Goal: Task Accomplishment & Management: Use online tool/utility

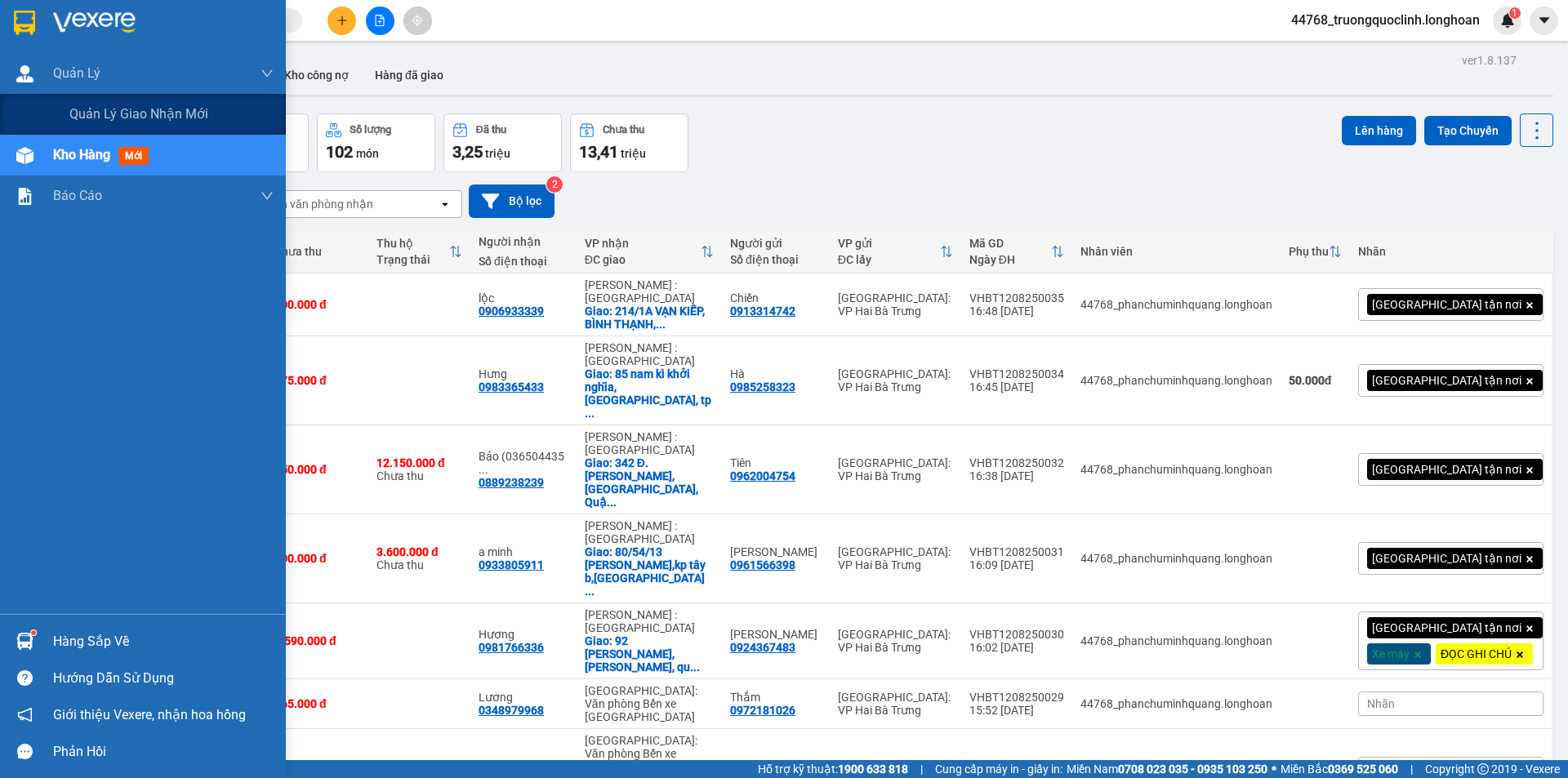
scroll to position [408, 0]
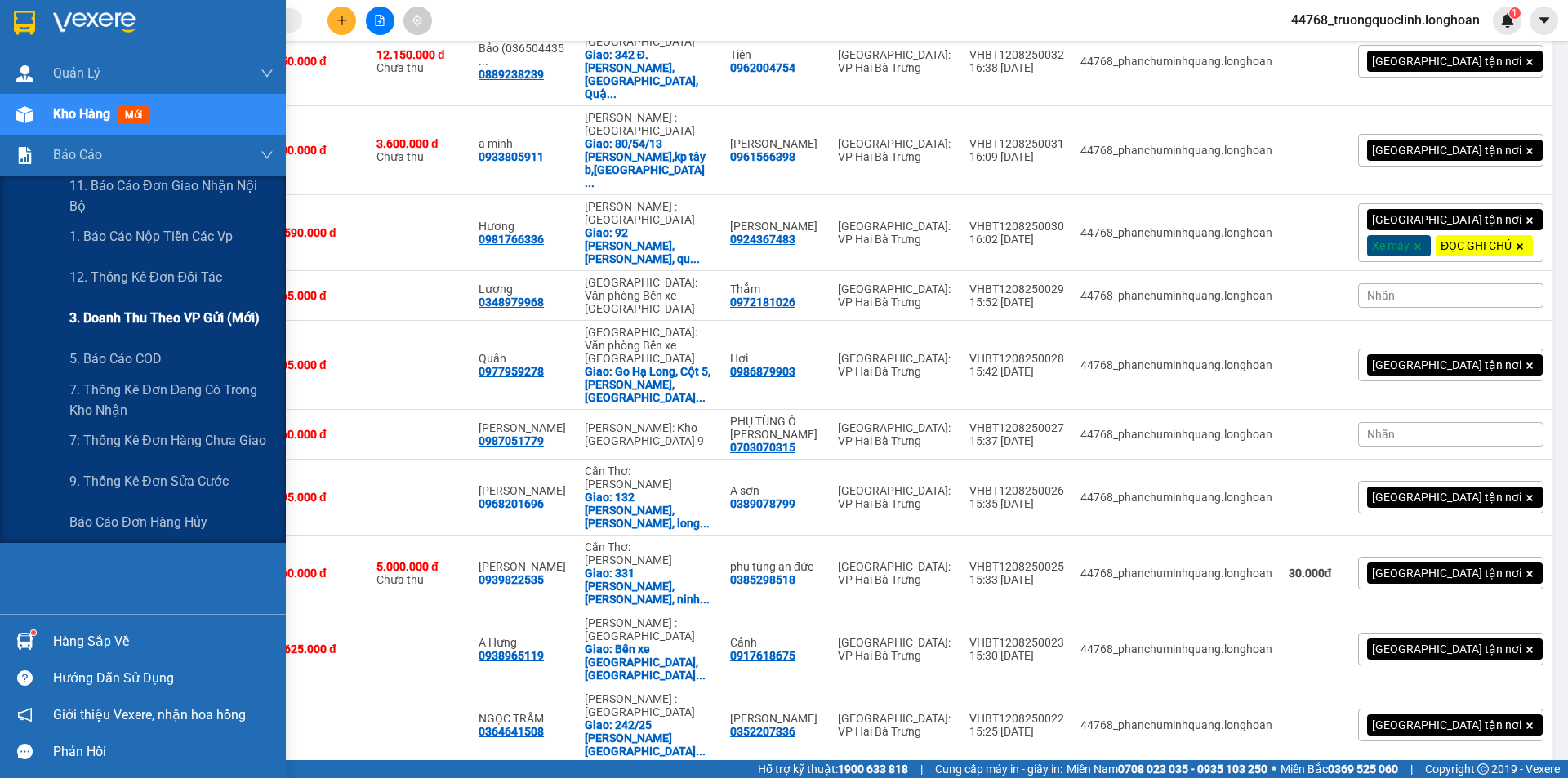
click at [163, 311] on span "3. Doanh Thu theo VP Gửi (mới)" at bounding box center [164, 318] width 190 height 20
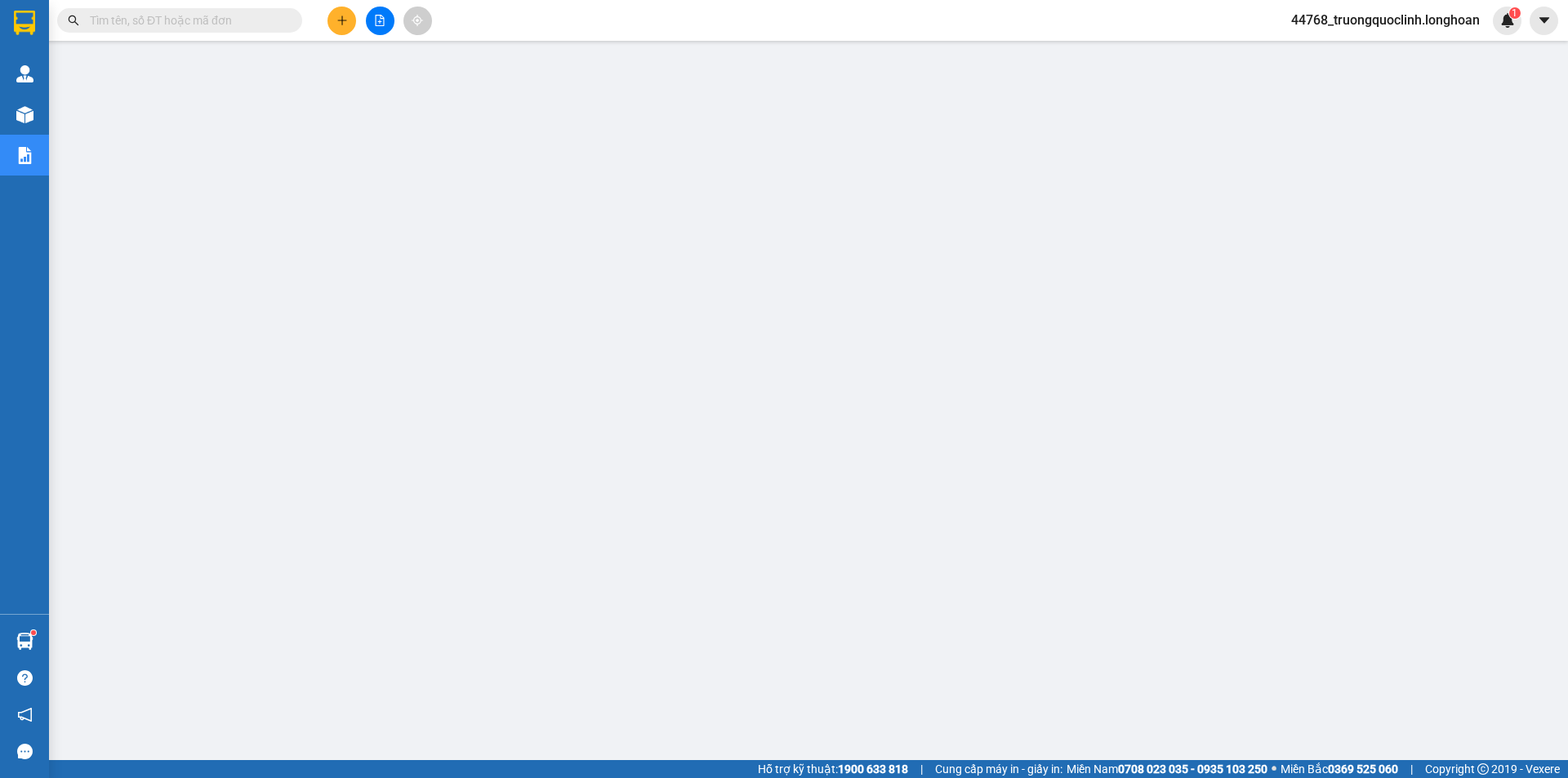
scroll to position [32, 0]
click at [338, 27] on button at bounding box center [342, 21] width 29 height 29
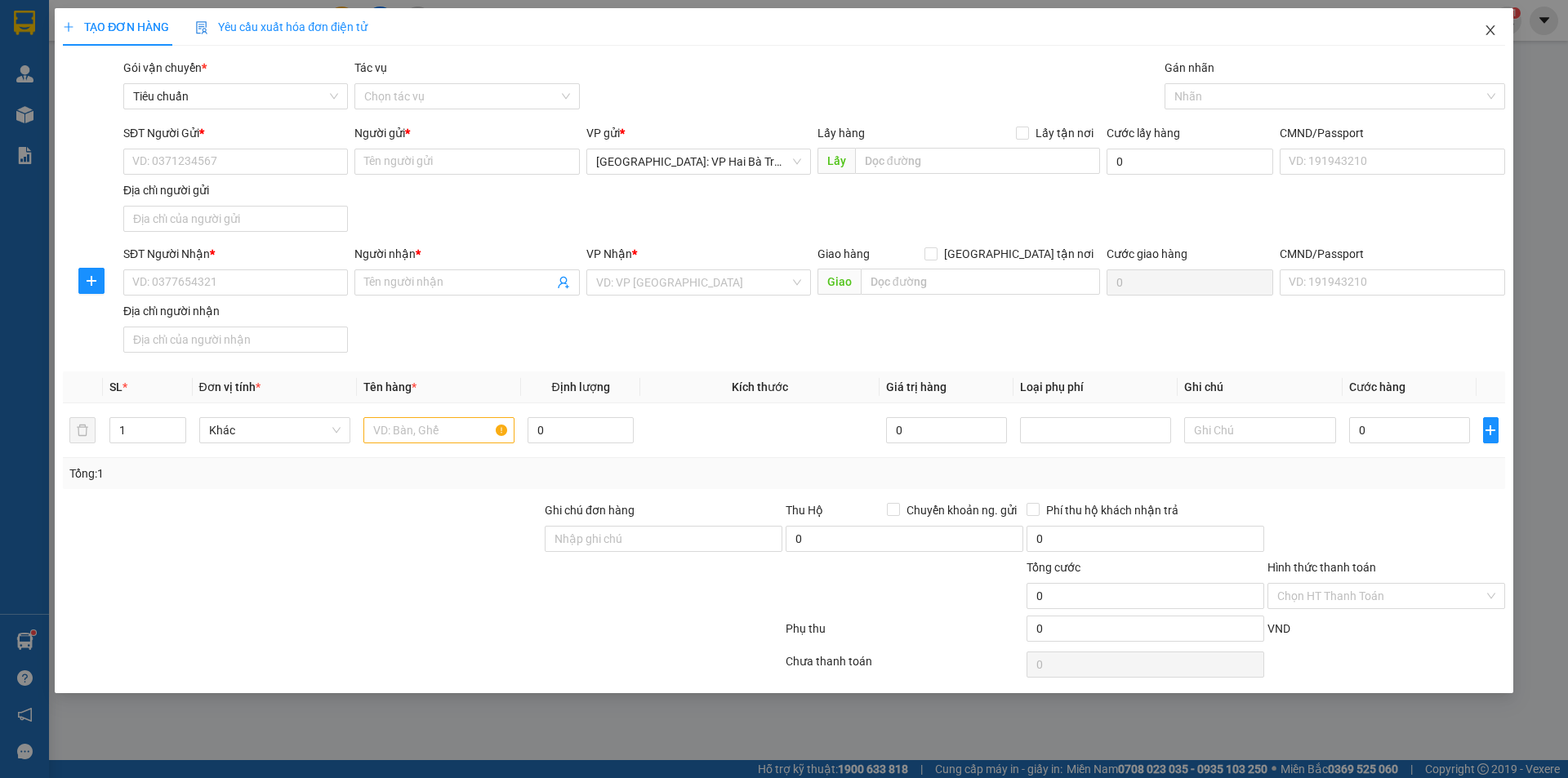
click at [1484, 38] on span "Close" at bounding box center [1490, 31] width 46 height 46
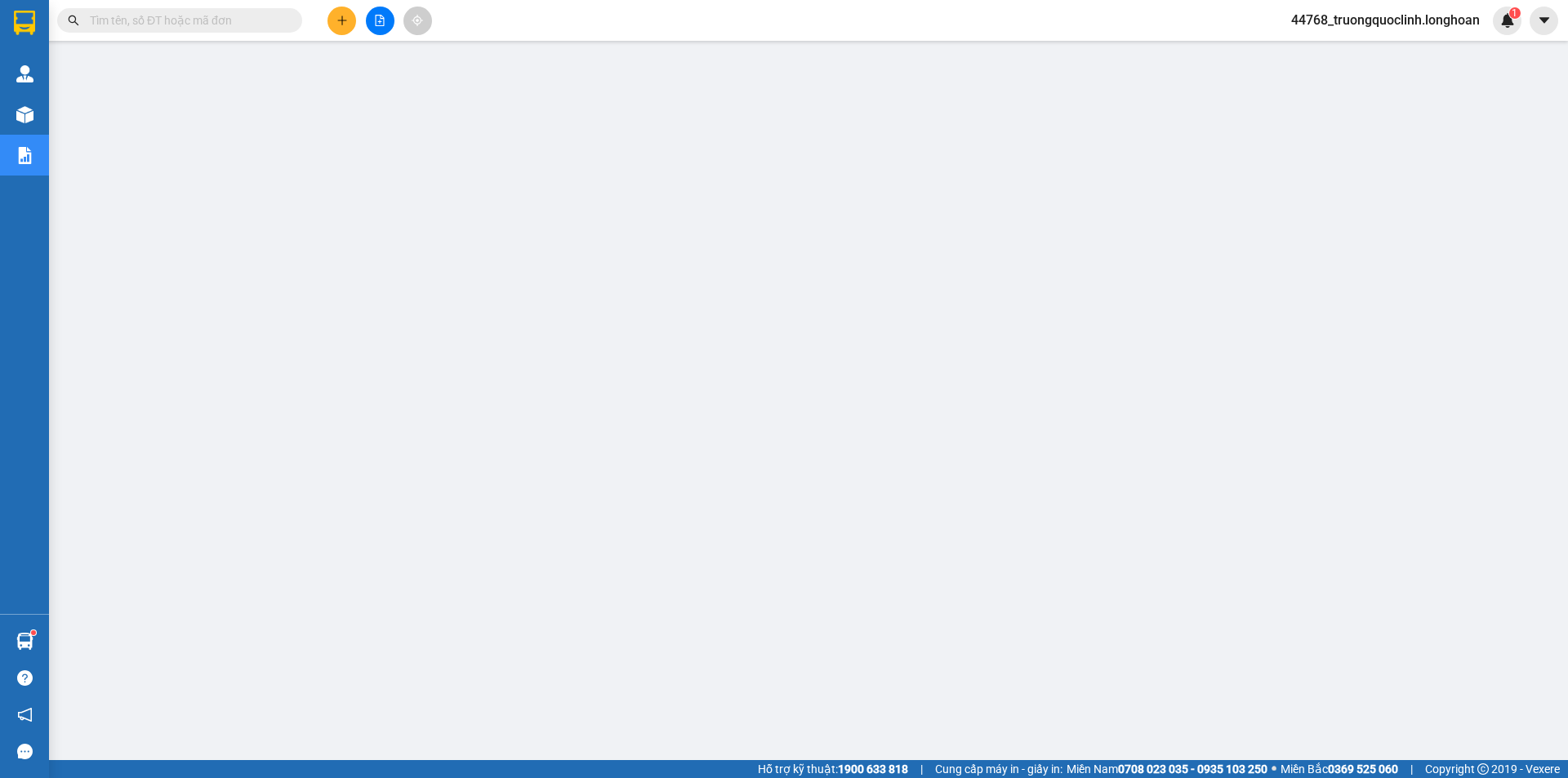
click at [1350, 25] on span "44768_truongquoclinh.longhoan" at bounding box center [1385, 20] width 214 height 20
click at [1332, 56] on span "Đăng xuất" at bounding box center [1391, 50] width 183 height 18
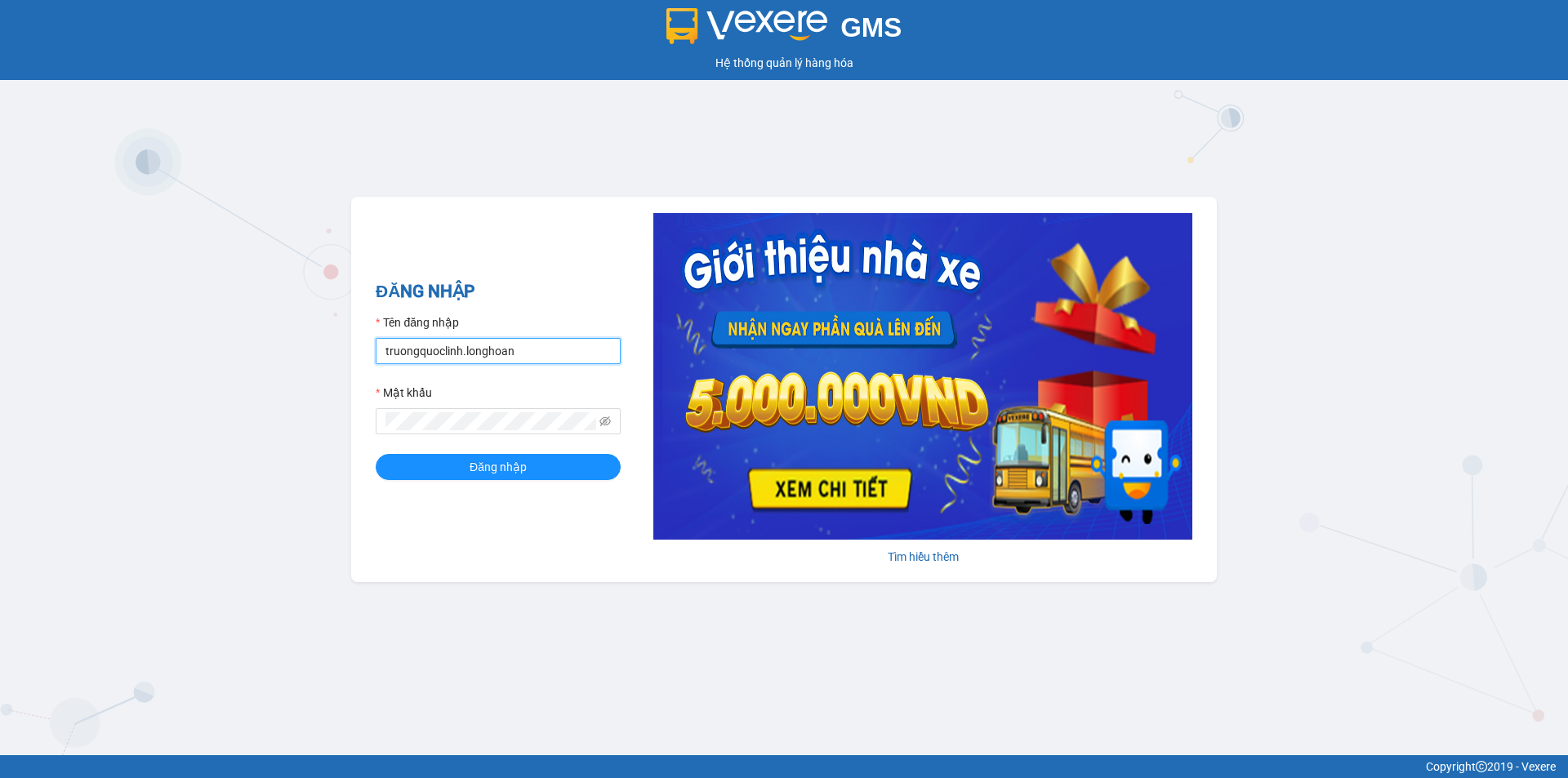
click at [535, 352] on input "truongquoclinh.longhoan" at bounding box center [498, 351] width 245 height 26
type input "nghiemvanthang.longhoan"
click at [498, 463] on span "Đăng nhập" at bounding box center [498, 467] width 57 height 18
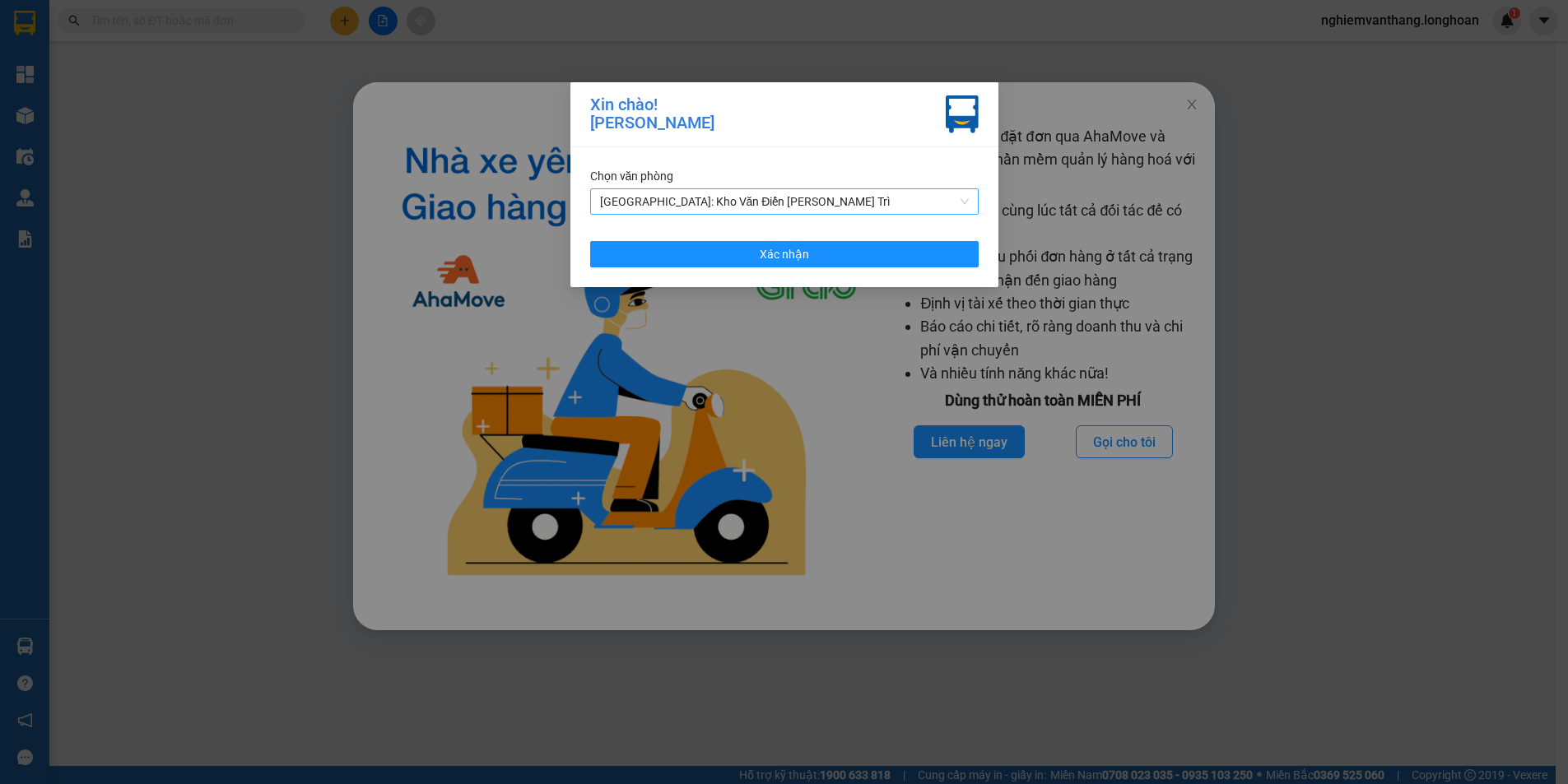
click at [647, 205] on span "[GEOGRAPHIC_DATA]: Kho Văn Điển [PERSON_NAME] Trì" at bounding box center [784, 202] width 368 height 25
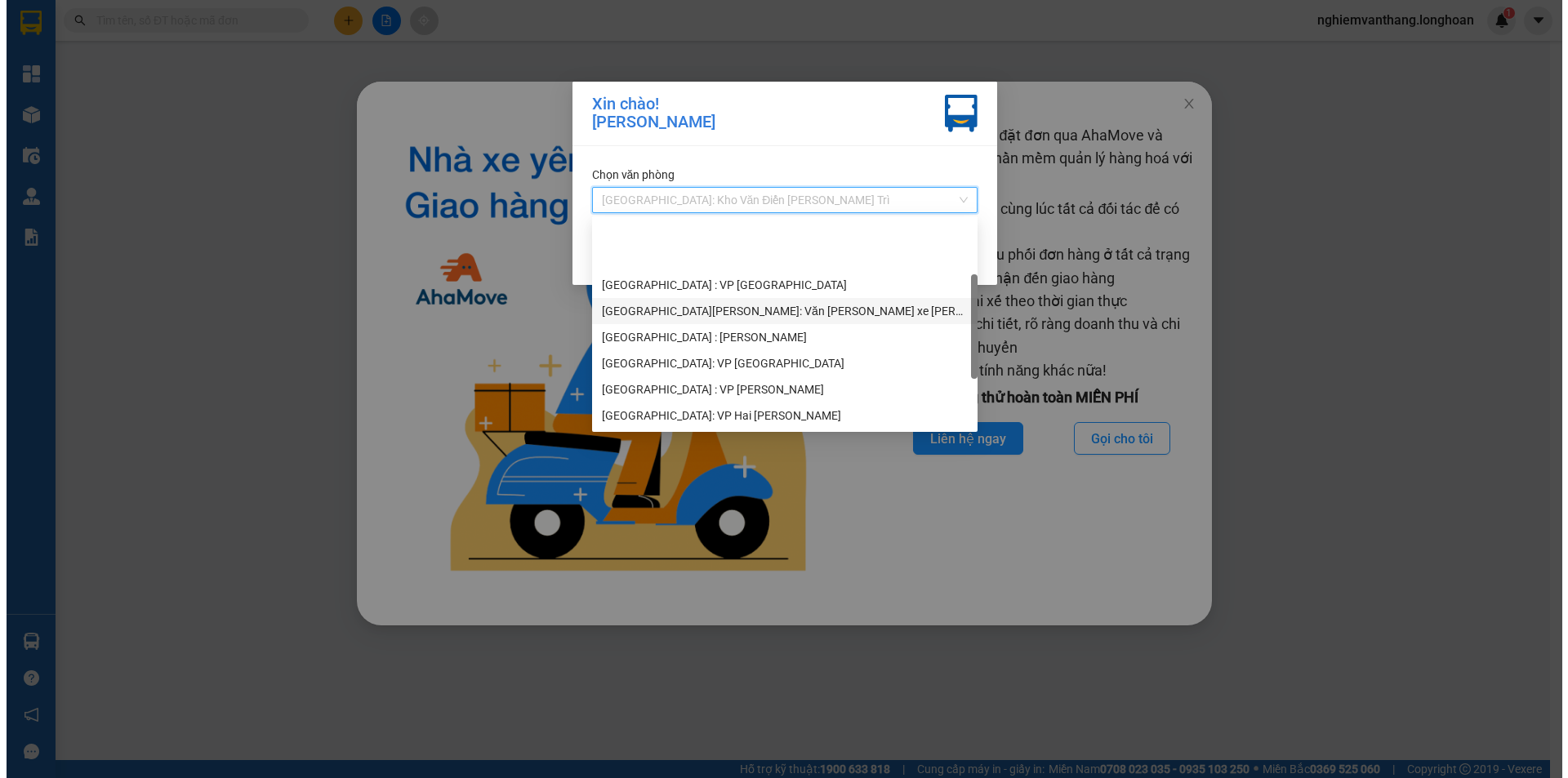
scroll to position [78, 0]
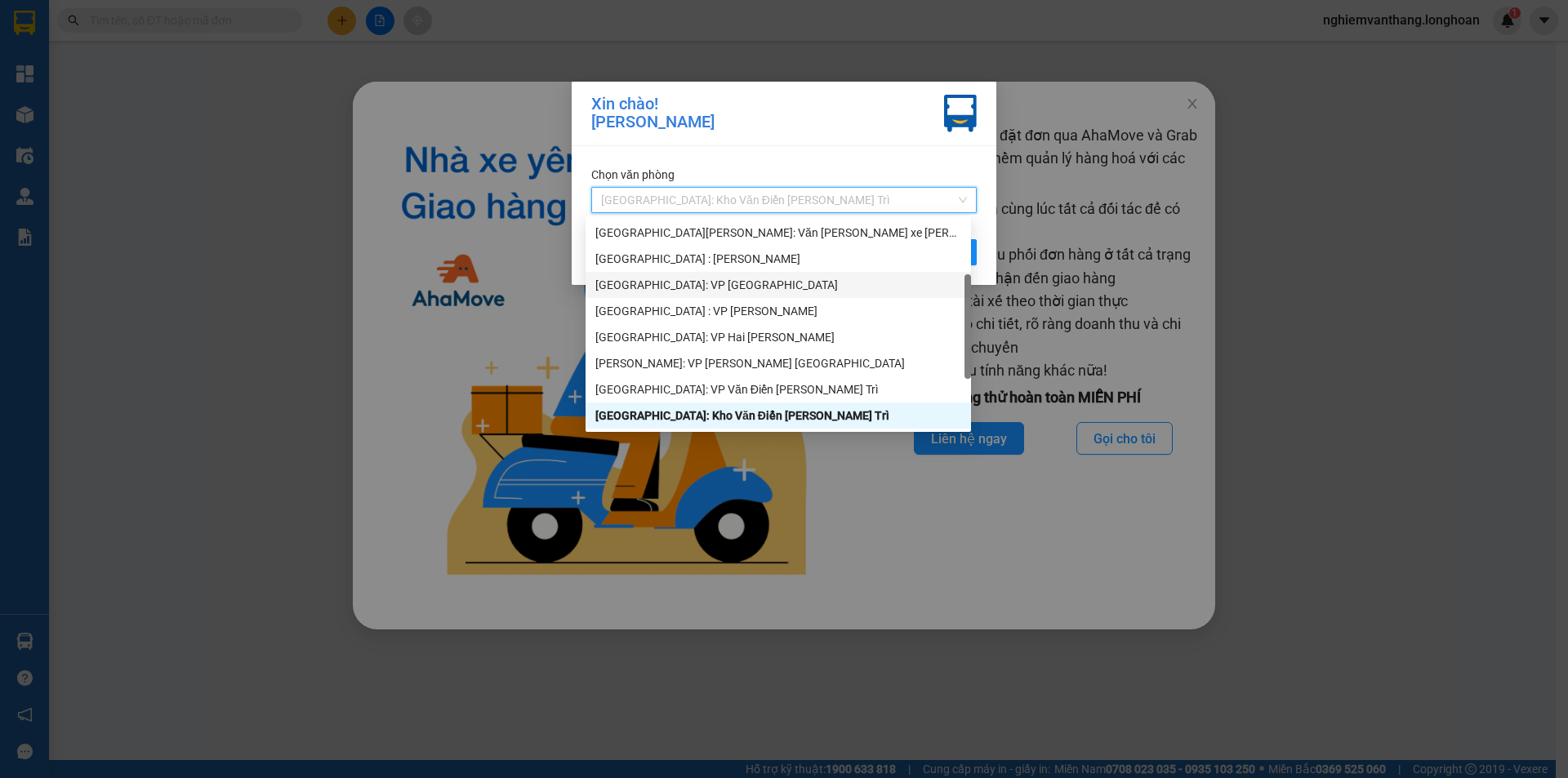
click at [694, 293] on div "[GEOGRAPHIC_DATA]: VP [GEOGRAPHIC_DATA]" at bounding box center [777, 284] width 365 height 18
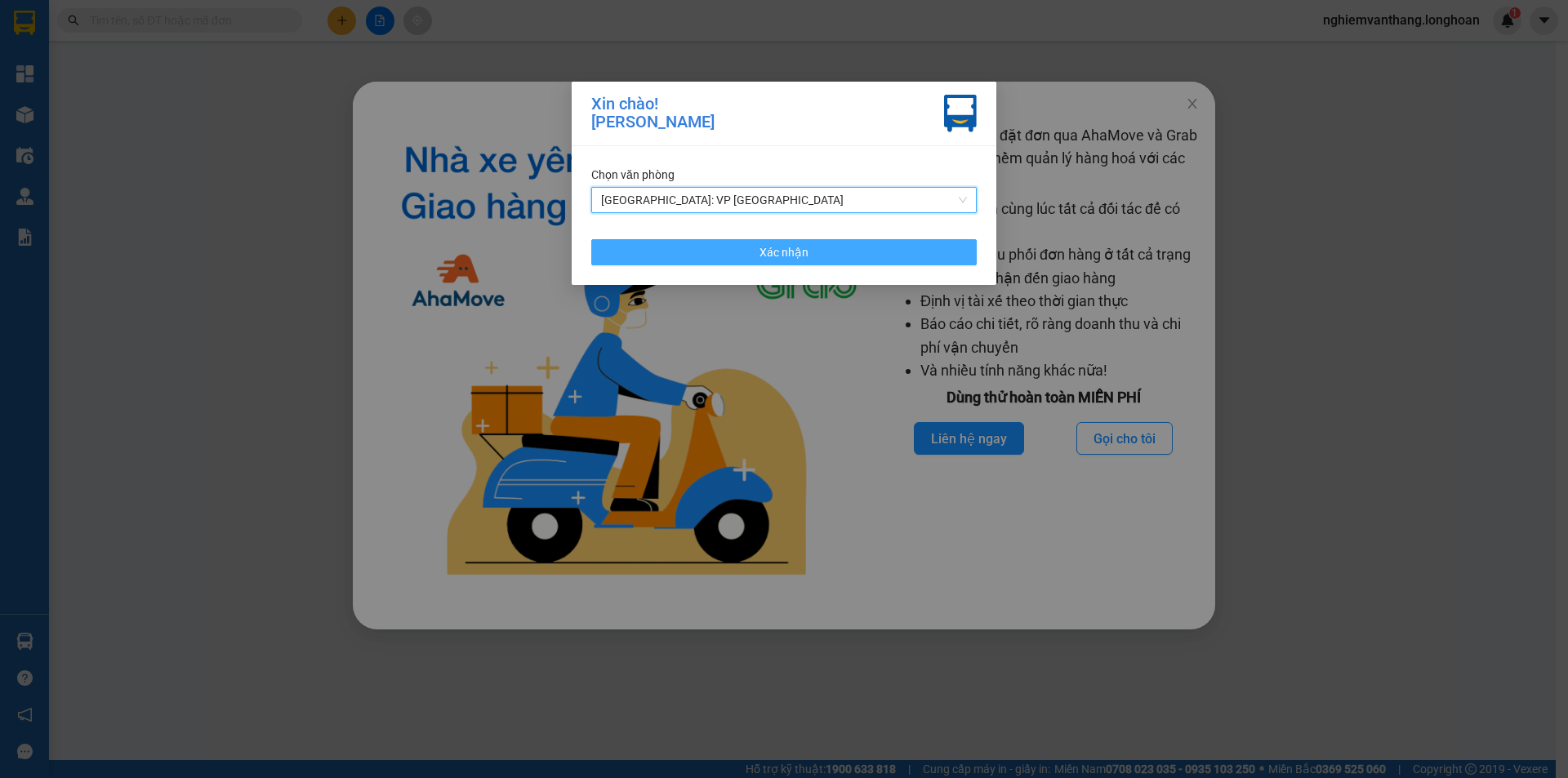
click at [736, 259] on button "Xác nhận" at bounding box center [783, 251] width 386 height 26
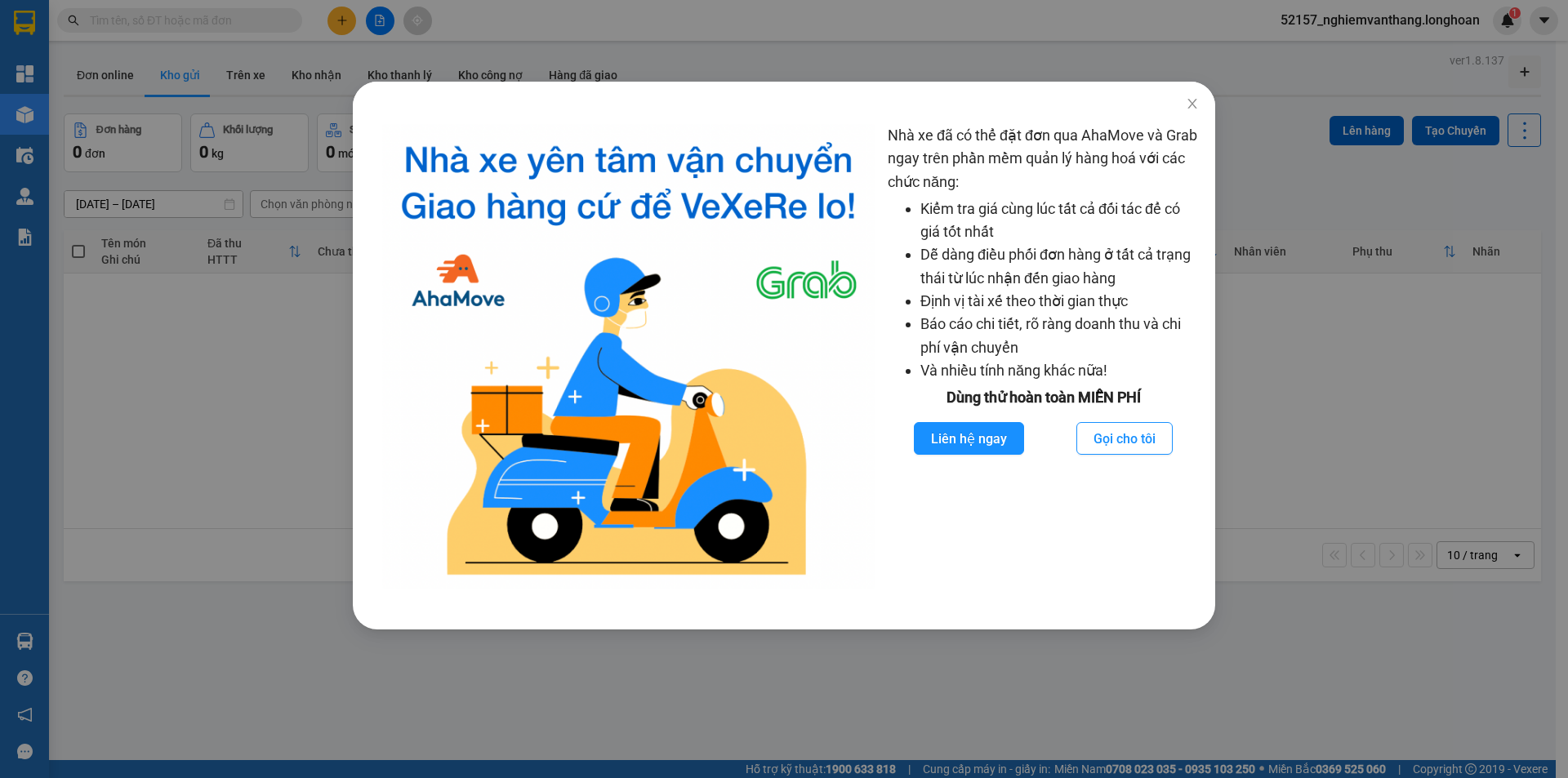
click at [289, 209] on div "Nhà xe đã có thể đặt đơn qua AhaMove và Grab ngay trên phần mềm quản lý hàng ho…" at bounding box center [784, 389] width 1568 height 778
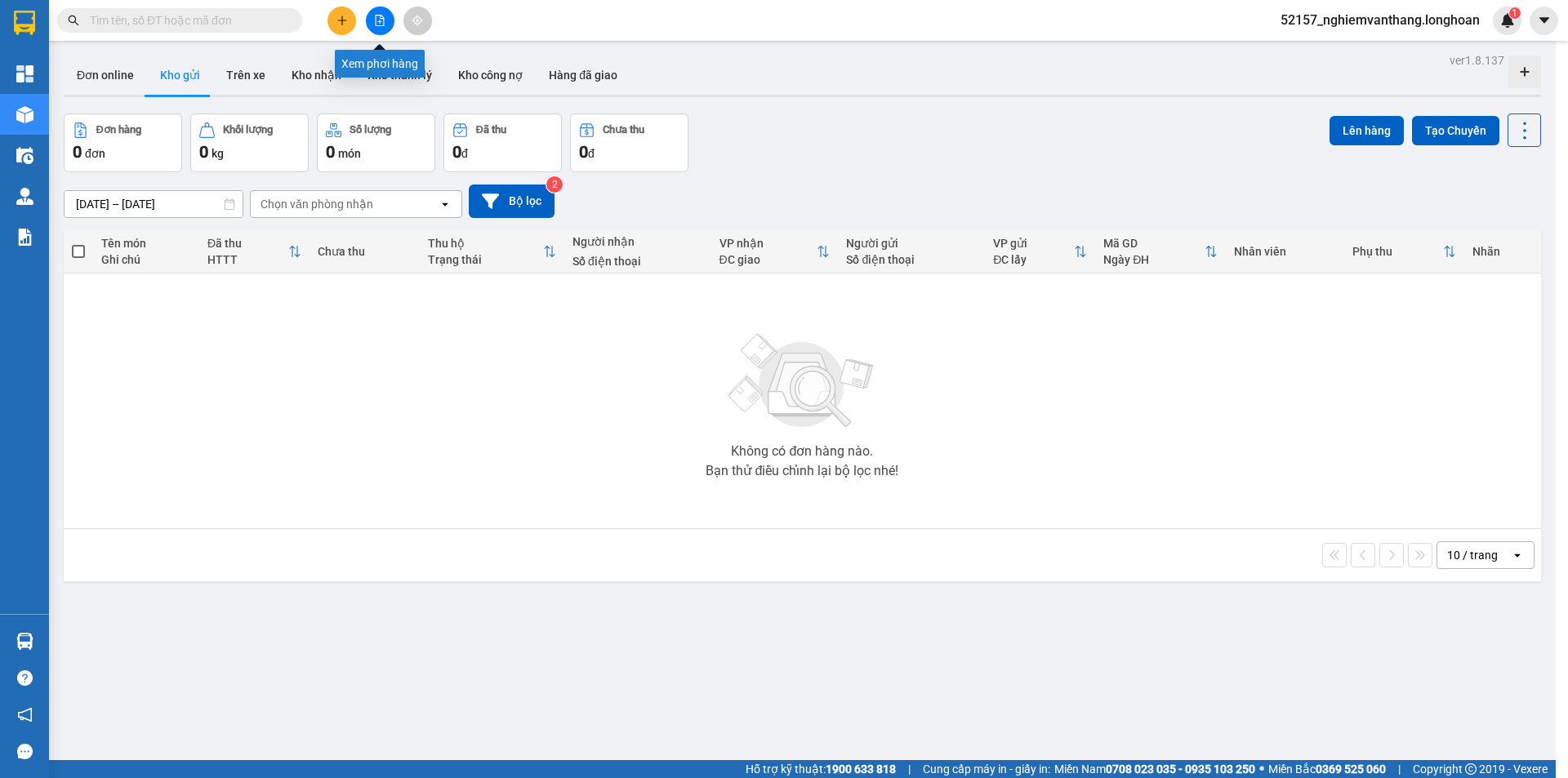
click at [376, 24] on icon "file-add" at bounding box center [380, 20] width 12 height 12
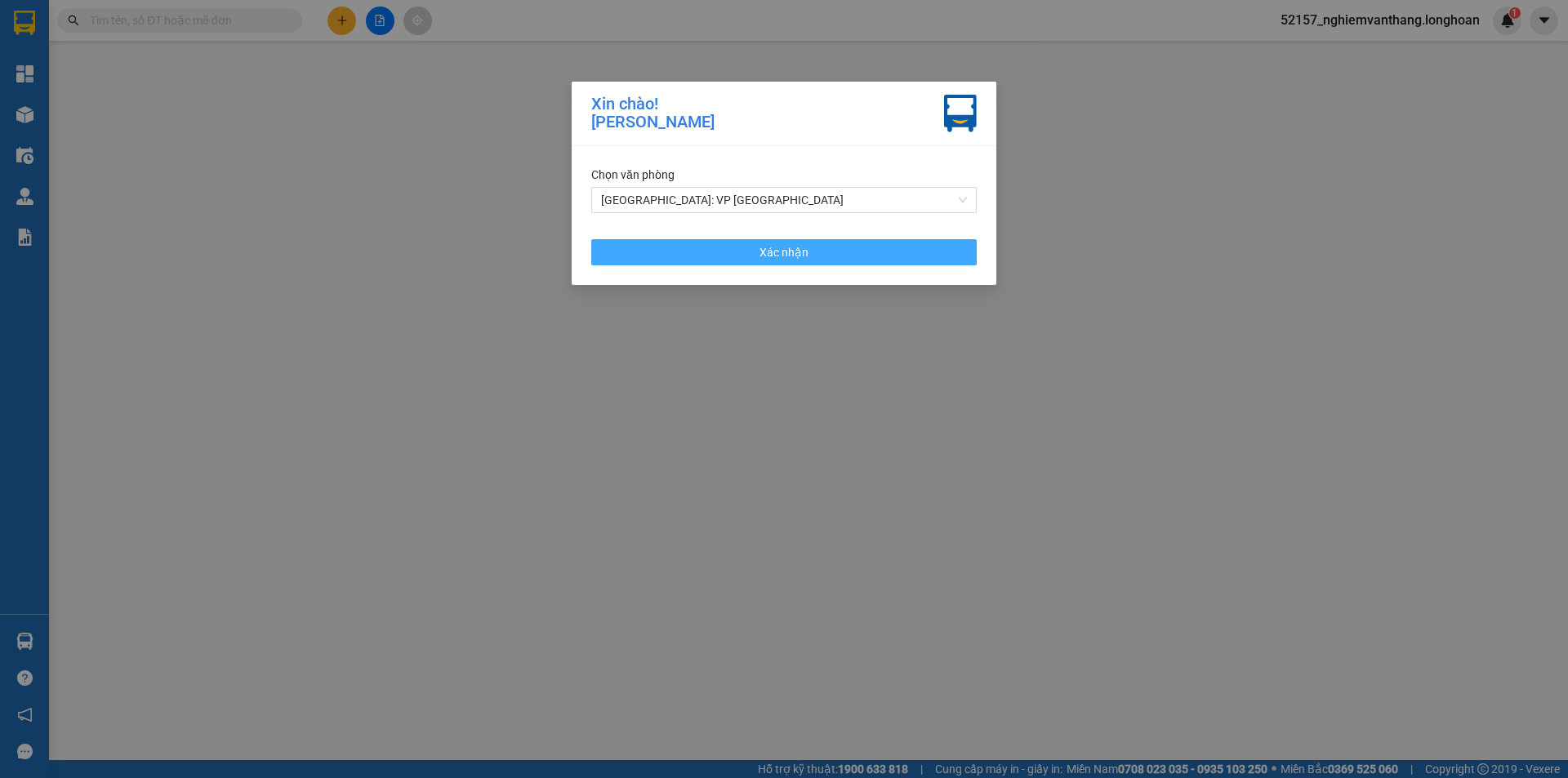
click at [691, 251] on button "Xác nhận" at bounding box center [783, 251] width 386 height 26
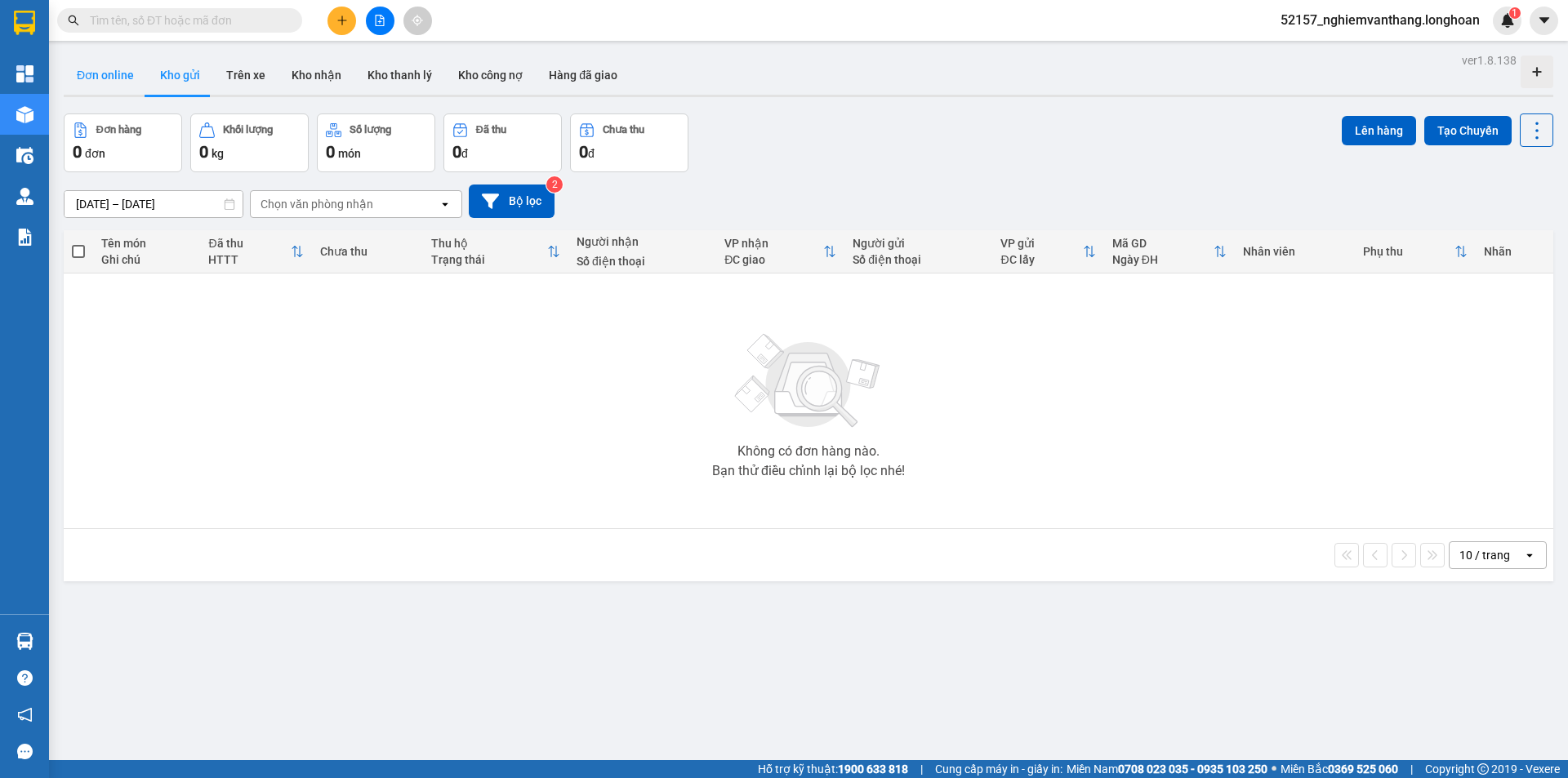
click at [106, 84] on button "Đơn online" at bounding box center [105, 75] width 84 height 39
type input "09/08/2025 – 12/08/2025"
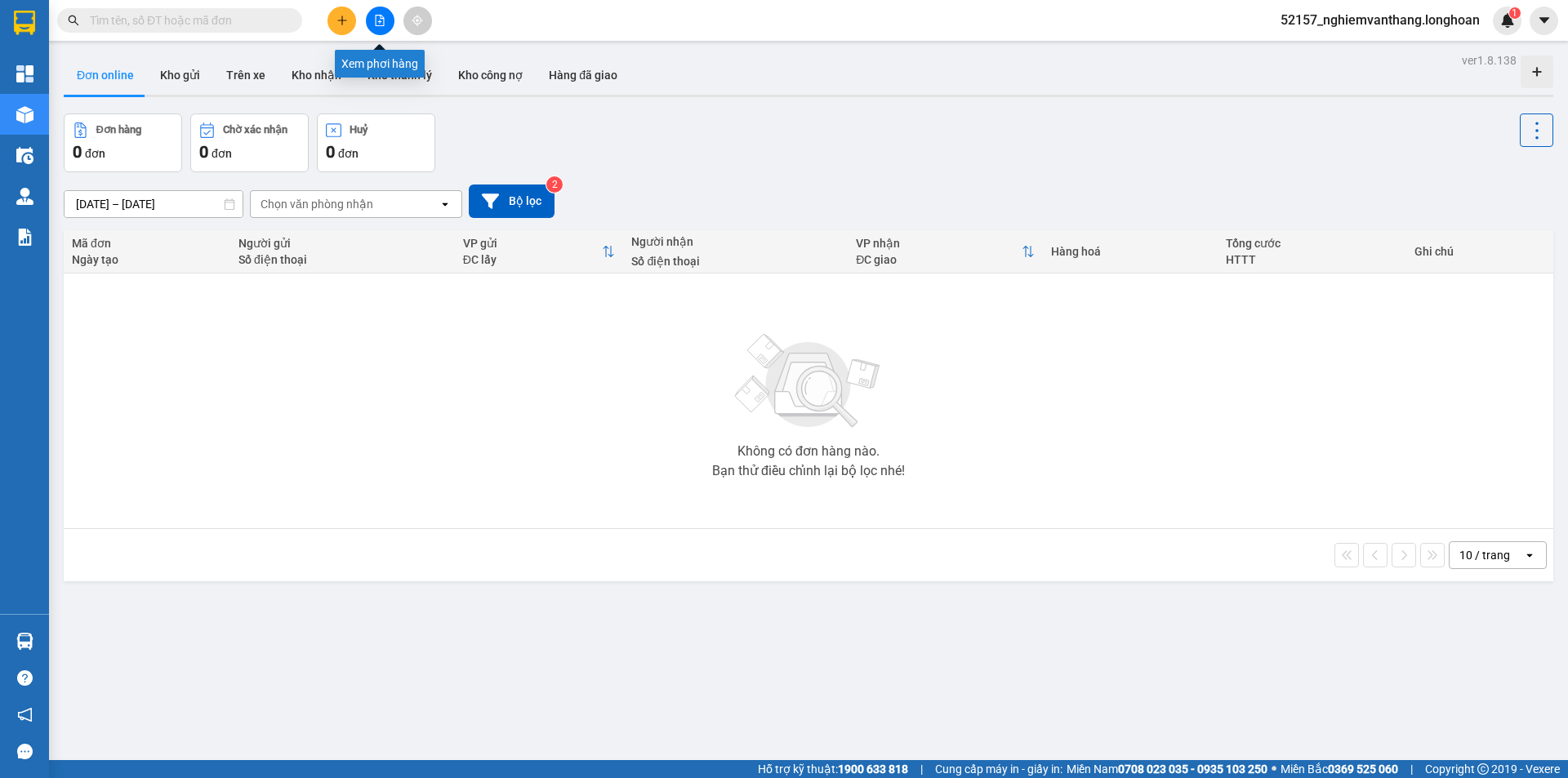
click at [386, 26] on button at bounding box center [380, 21] width 29 height 29
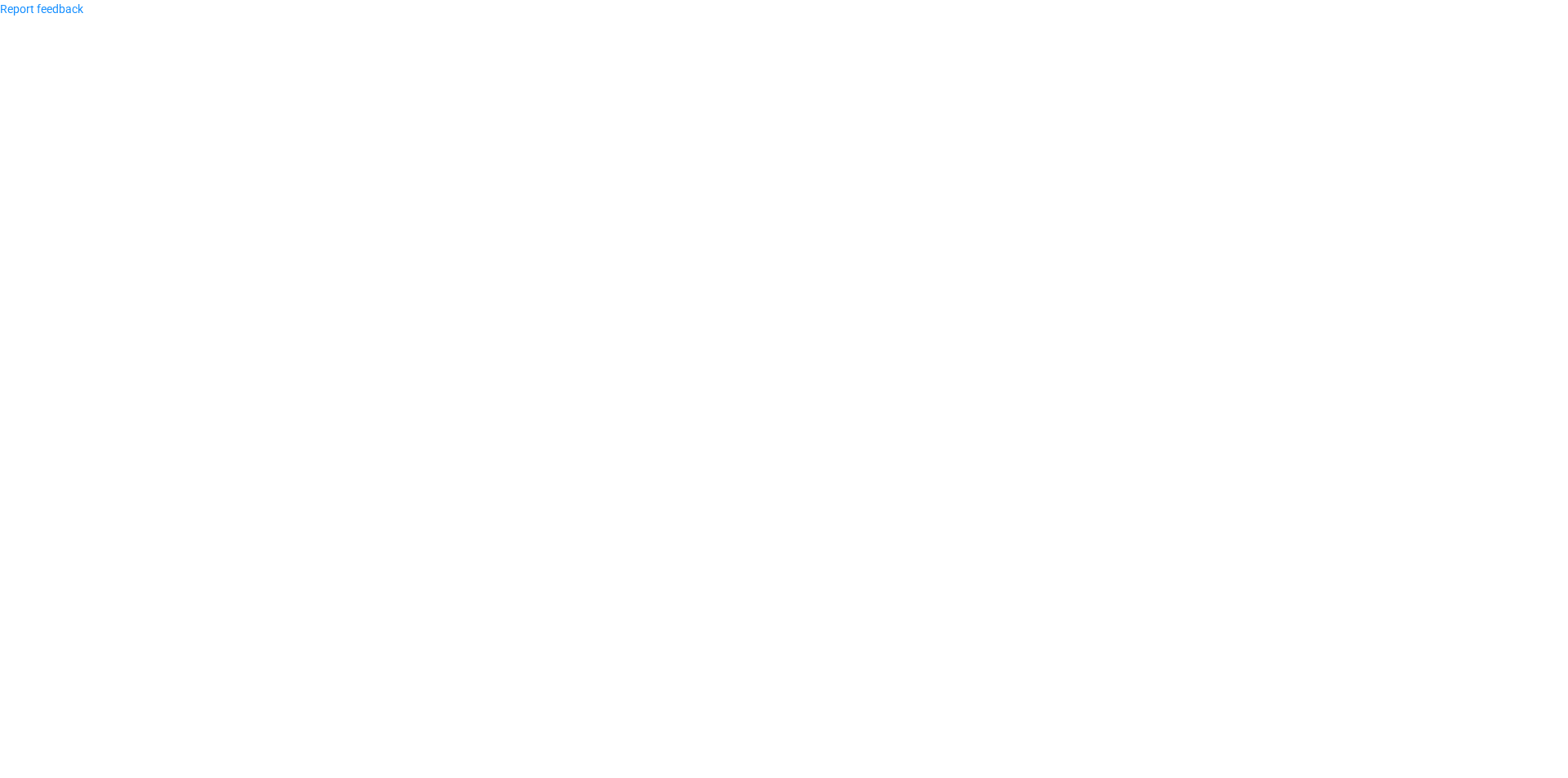
click at [289, 71] on body "Report feedback" at bounding box center [784, 389] width 1568 height 778
